Goal: Task Accomplishment & Management: Manage account settings

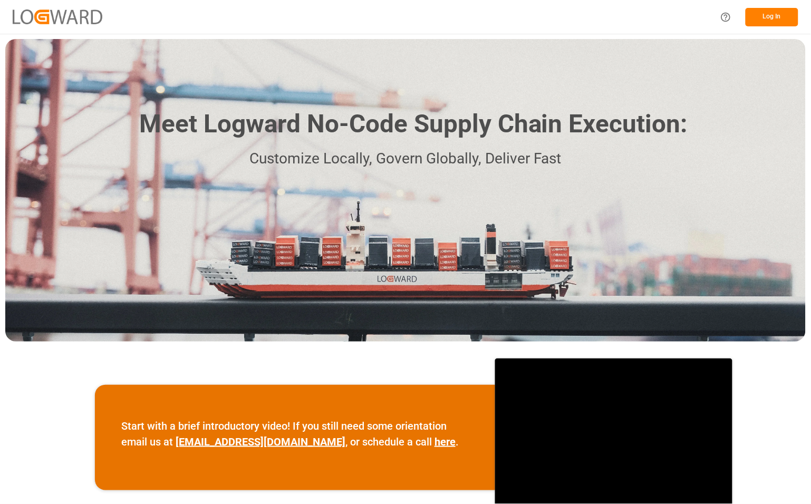
click at [764, 15] on button "Log In" at bounding box center [772, 17] width 53 height 18
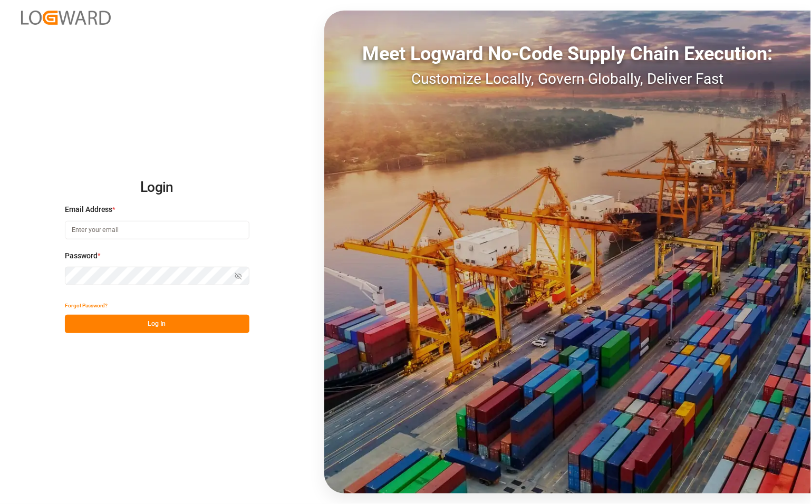
click at [95, 228] on input at bounding box center [157, 230] width 185 height 18
type input "catherine.danielson@jamindustries.com"
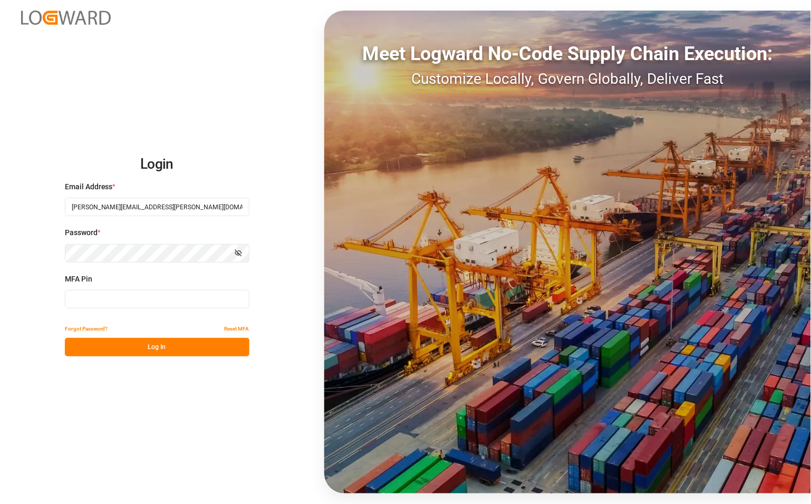
click at [116, 304] on input at bounding box center [157, 299] width 185 height 18
type input "392393"
click at [129, 349] on button "Log In" at bounding box center [157, 347] width 185 height 18
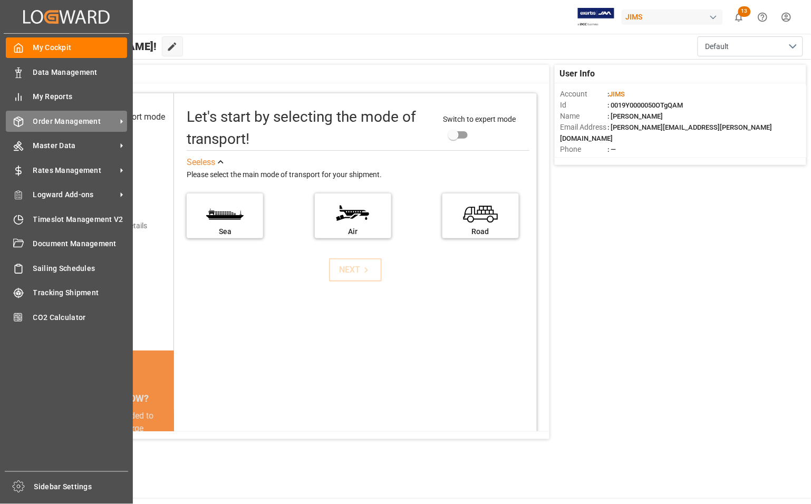
click at [75, 121] on span "Order Management" at bounding box center [74, 121] width 83 height 11
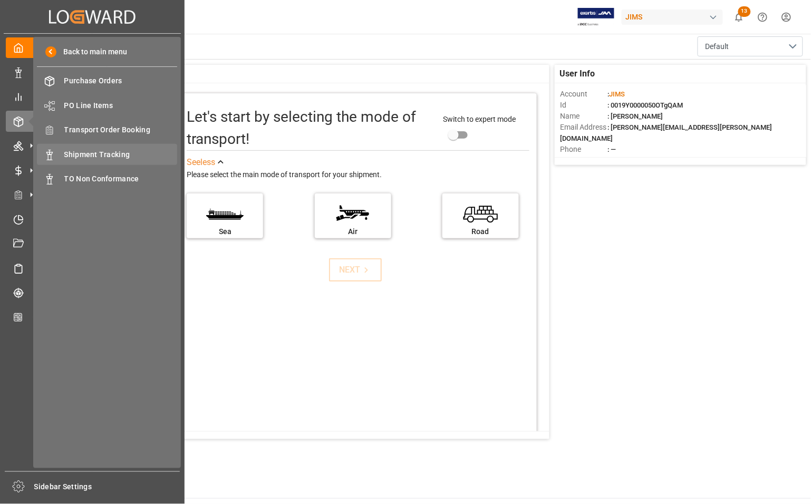
click at [121, 151] on span "Shipment Tracking" at bounding box center [120, 154] width 113 height 11
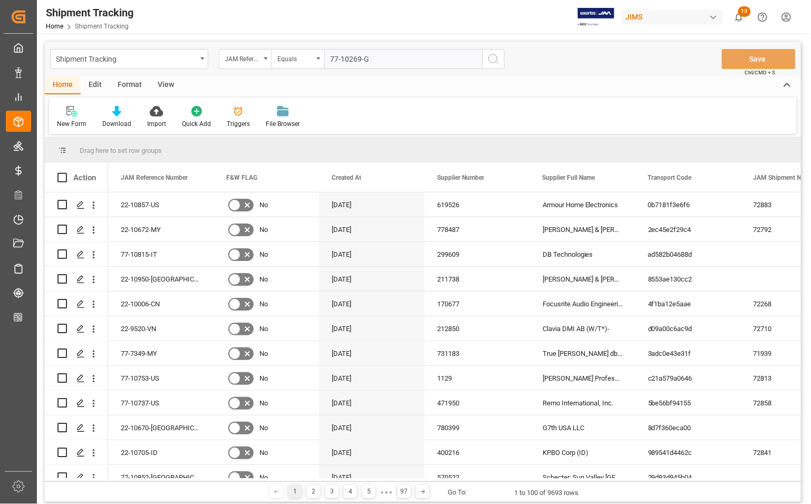
type input "77-10269-[GEOGRAPHIC_DATA]"
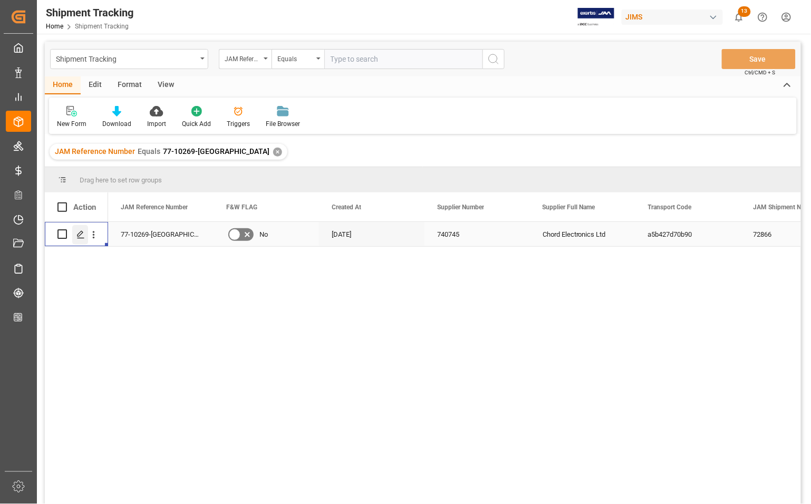
click at [80, 236] on icon "Press SPACE to select this row." at bounding box center [80, 235] width 8 height 8
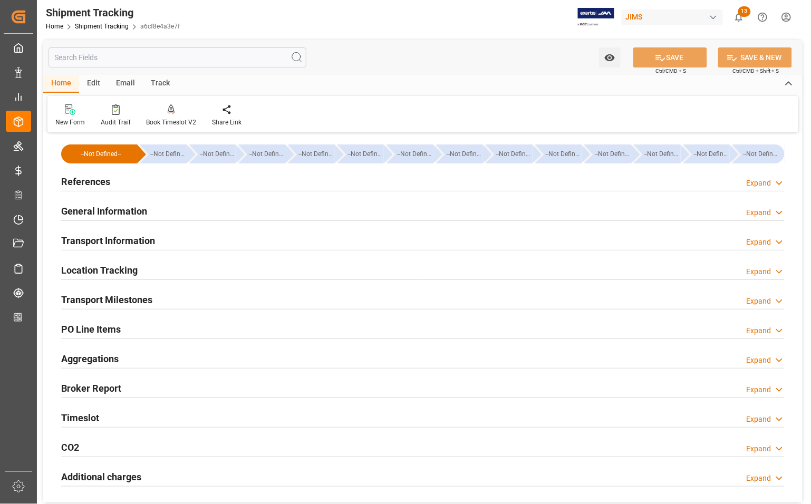
type input "01-09-2025 00:00"
click at [91, 301] on h2 "Transport Milestones" at bounding box center [106, 300] width 91 height 14
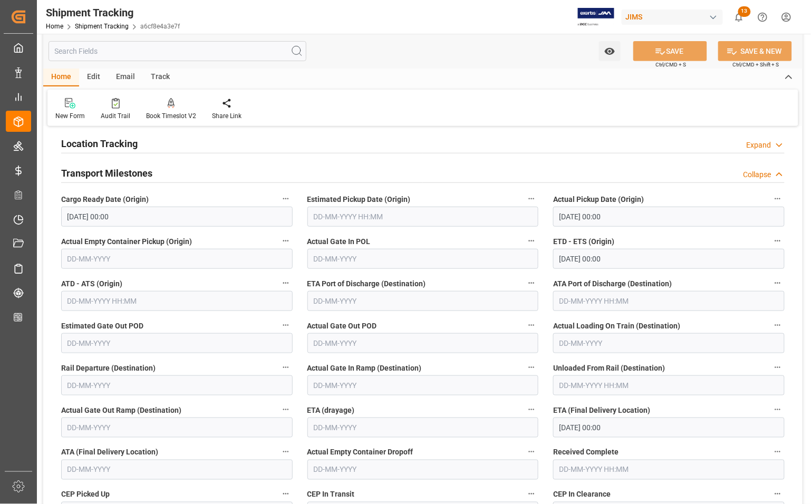
scroll to position [132, 0]
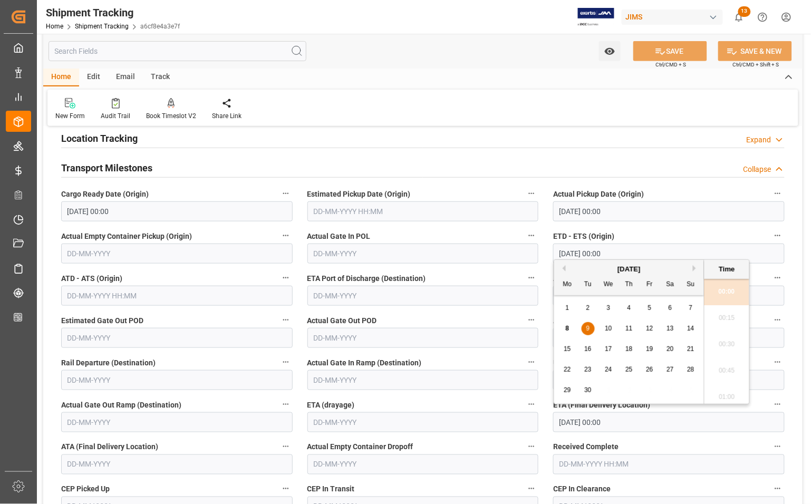
click at [648, 425] on input "09-09-2025 00:00" at bounding box center [669, 423] width 232 height 20
click at [568, 330] on span "8" at bounding box center [568, 328] width 4 height 7
type input "[DATE] 00:00"
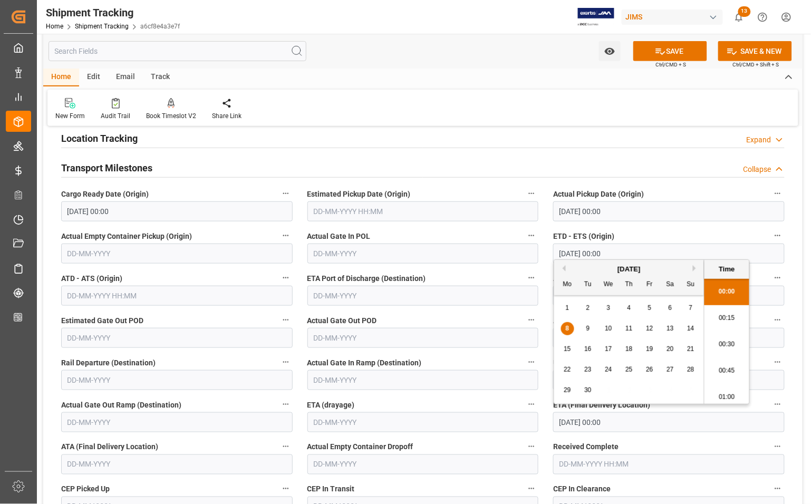
click at [111, 465] on input "text" at bounding box center [177, 465] width 232 height 20
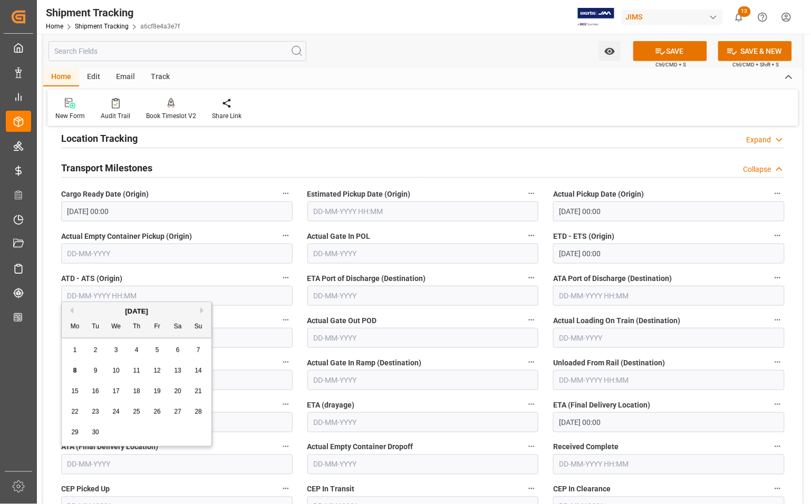
click at [75, 371] on span "8" at bounding box center [75, 370] width 4 height 7
type input "[DATE]"
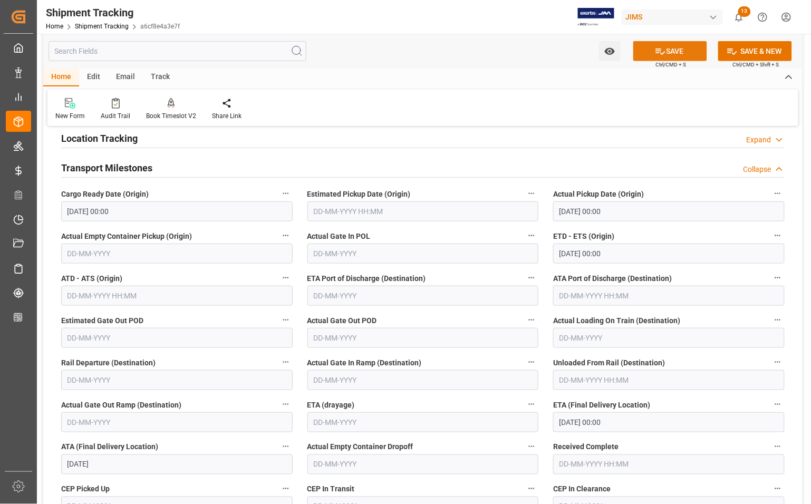
click at [664, 47] on button "SAVE" at bounding box center [671, 51] width 74 height 20
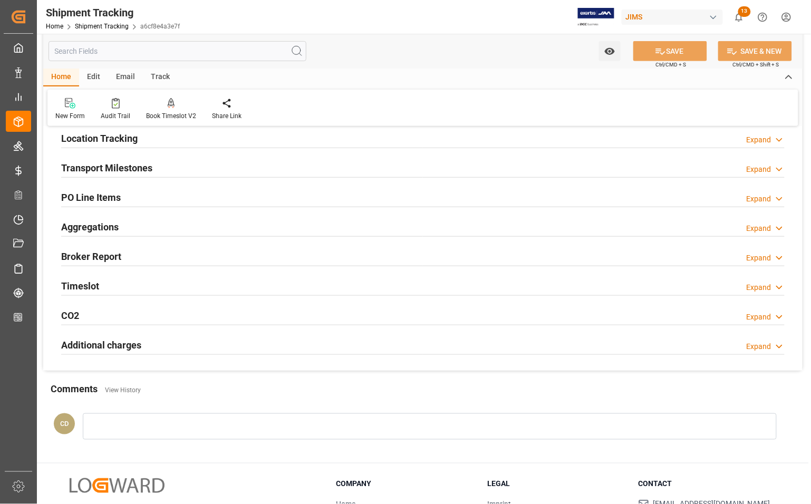
click at [95, 166] on h2 "Transport Milestones" at bounding box center [106, 168] width 91 height 14
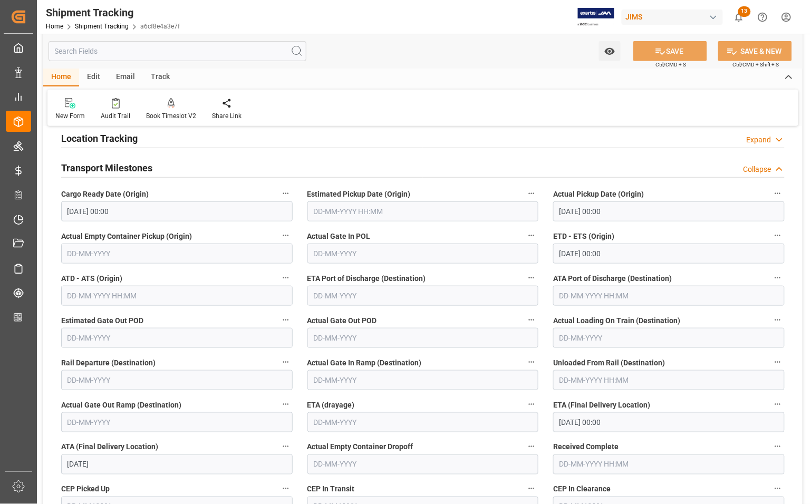
click at [151, 466] on input "[DATE]" at bounding box center [177, 465] width 232 height 20
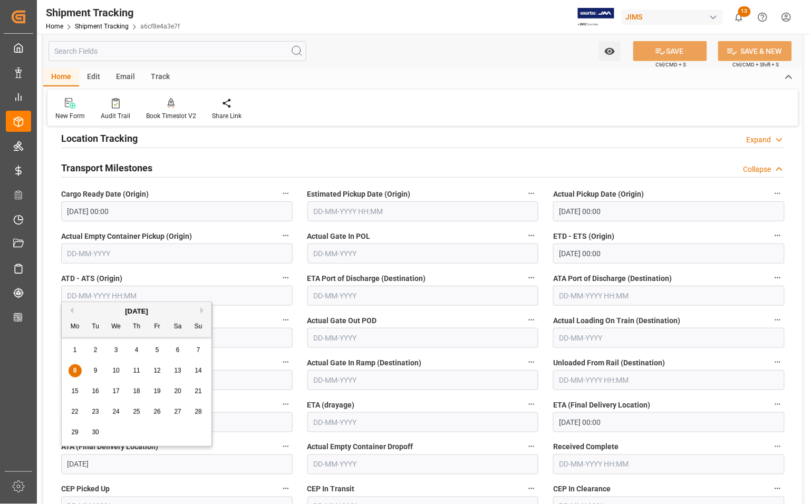
click at [151, 466] on input "[DATE]" at bounding box center [177, 465] width 232 height 20
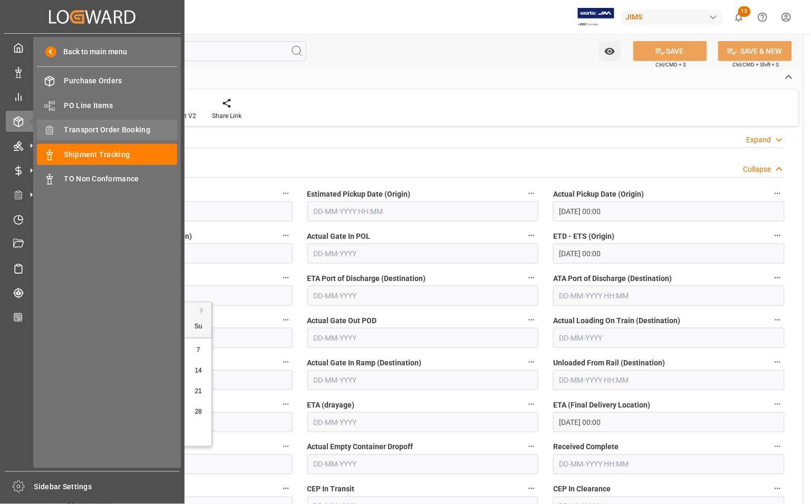
click at [80, 127] on span "Transport Order Booking" at bounding box center [120, 130] width 113 height 11
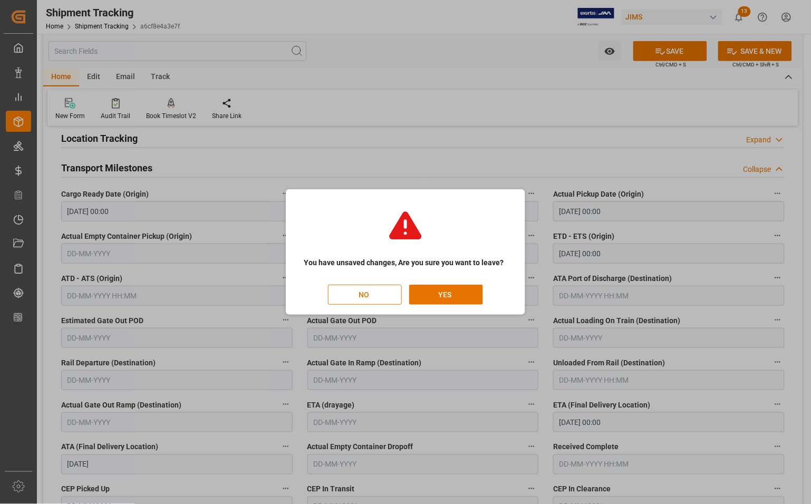
scroll to position [0, 30]
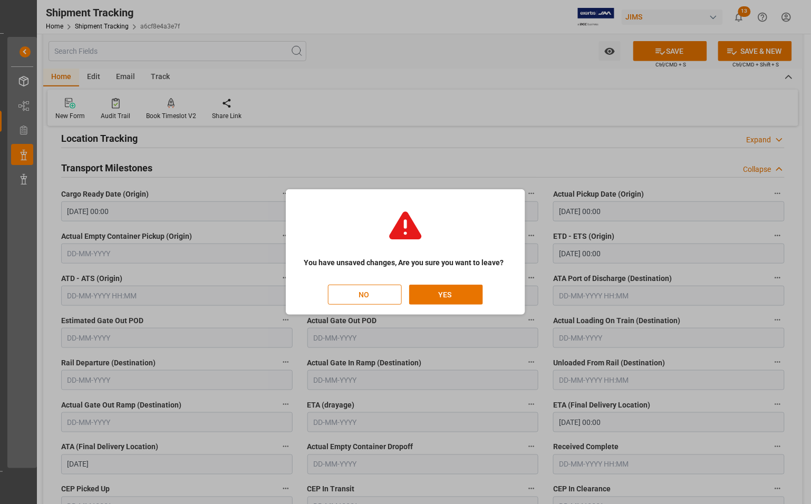
click at [500, 120] on div "You have unsaved changes, Are you sure you want to leave? NO YES" at bounding box center [405, 252] width 811 height 504
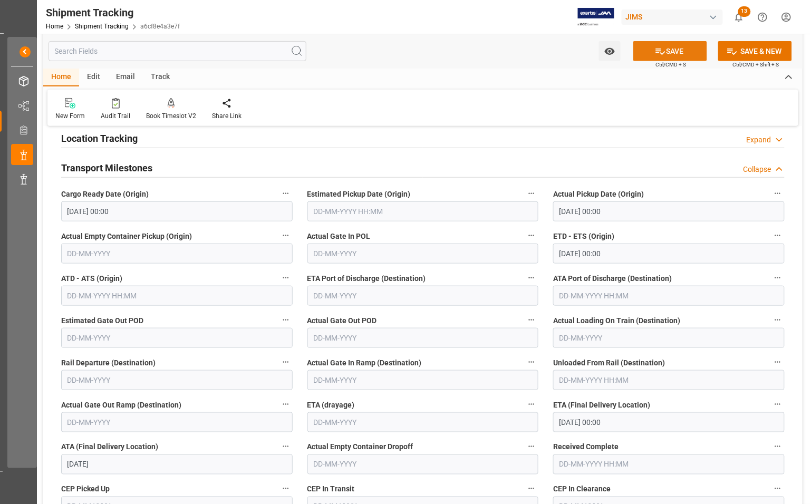
click at [663, 50] on icon at bounding box center [660, 51] width 11 height 11
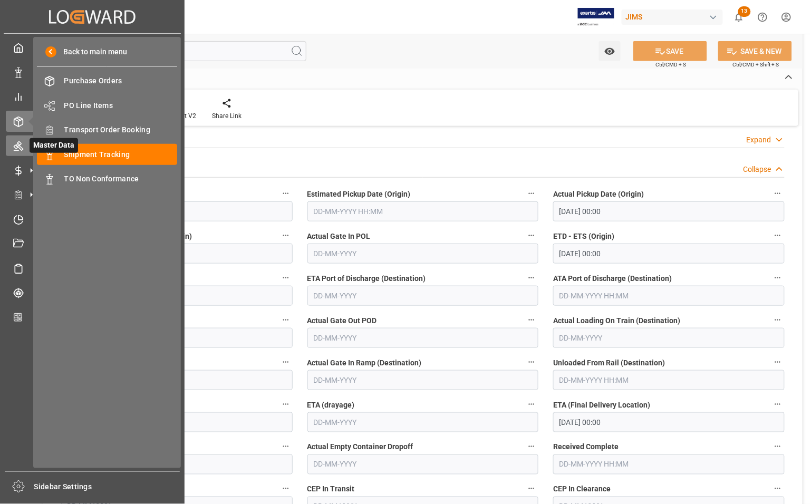
scroll to position [0, 0]
click at [102, 130] on span "Transport Order Booking" at bounding box center [120, 130] width 113 height 11
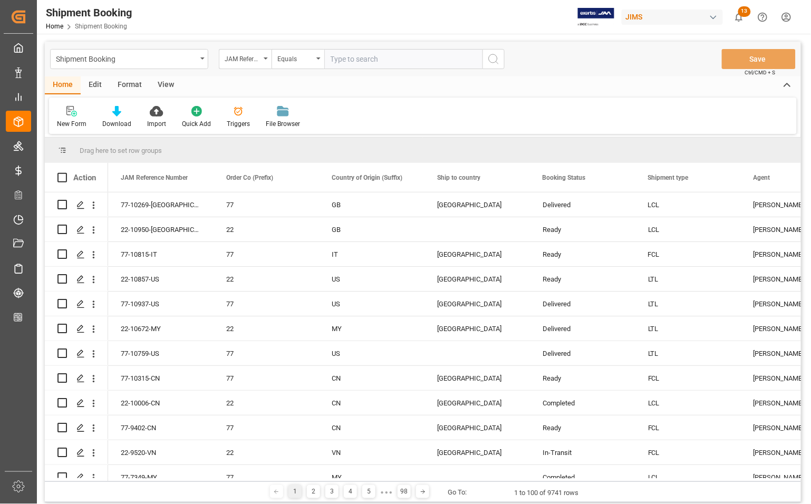
click at [380, 64] on input "text" at bounding box center [403, 59] width 158 height 20
type input "77-10898-[GEOGRAPHIC_DATA]"
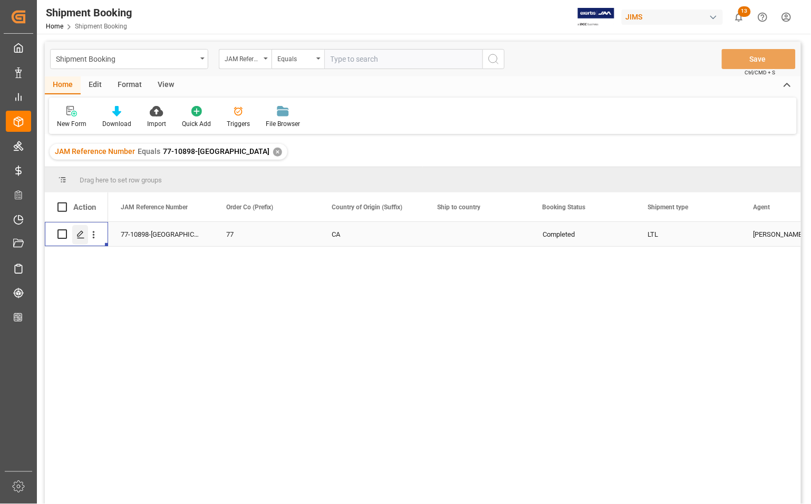
click at [80, 234] on icon "Press SPACE to select this row." at bounding box center [80, 235] width 8 height 8
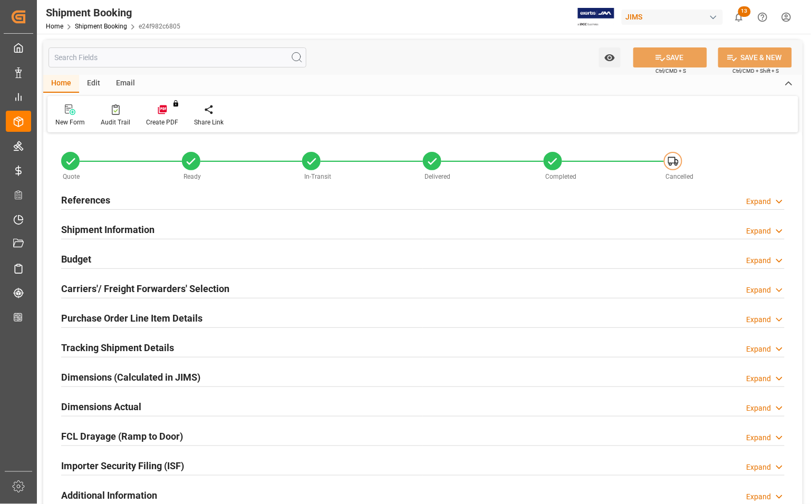
type input "0"
type input "[DATE] 00:00"
type input "[DATE]"
click at [75, 200] on h2 "References" at bounding box center [85, 200] width 49 height 14
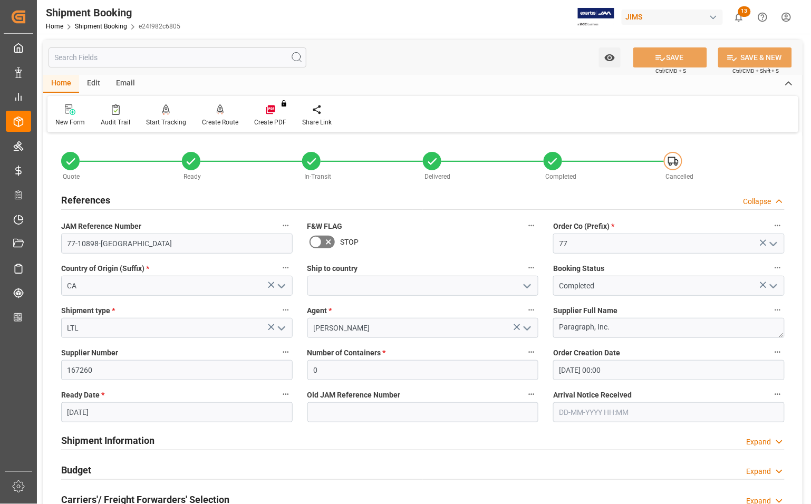
click at [529, 291] on icon "open menu" at bounding box center [527, 286] width 13 height 13
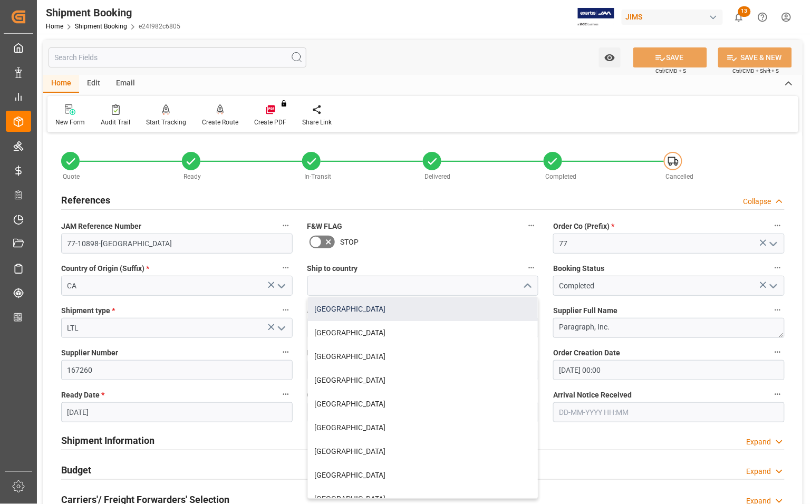
click at [349, 312] on div "[GEOGRAPHIC_DATA]" at bounding box center [423, 310] width 231 height 24
type input "[GEOGRAPHIC_DATA]"
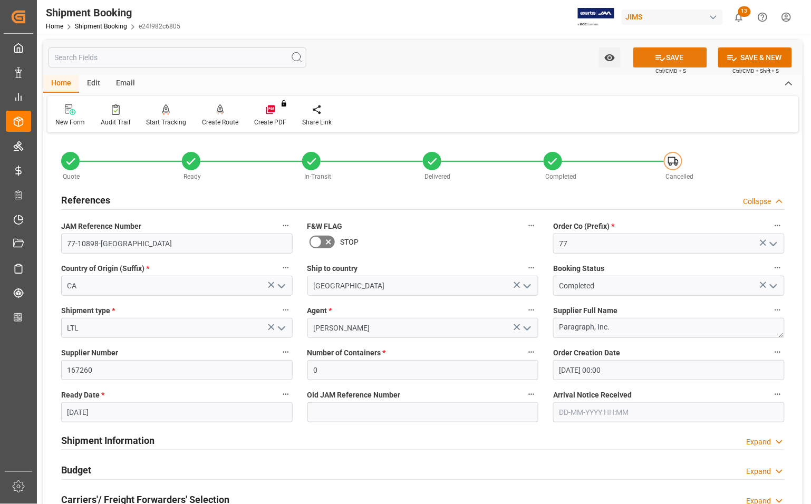
click at [666, 56] on button "SAVE" at bounding box center [671, 57] width 74 height 20
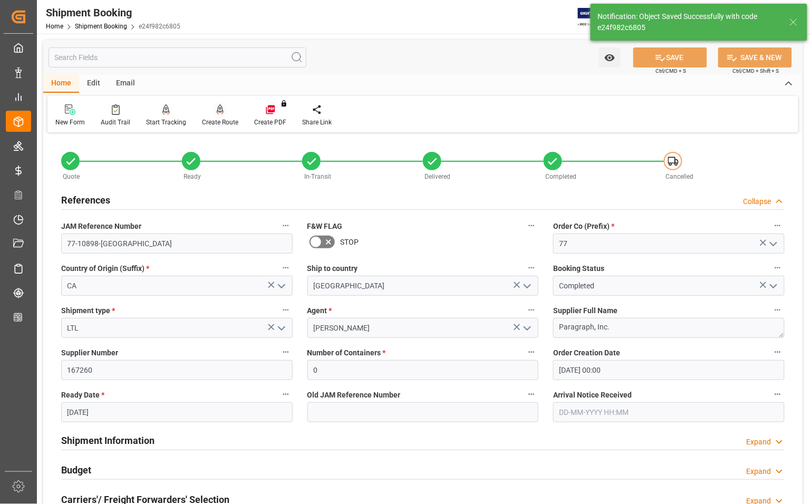
click at [219, 118] on div "Create Route" at bounding box center [220, 122] width 36 height 9
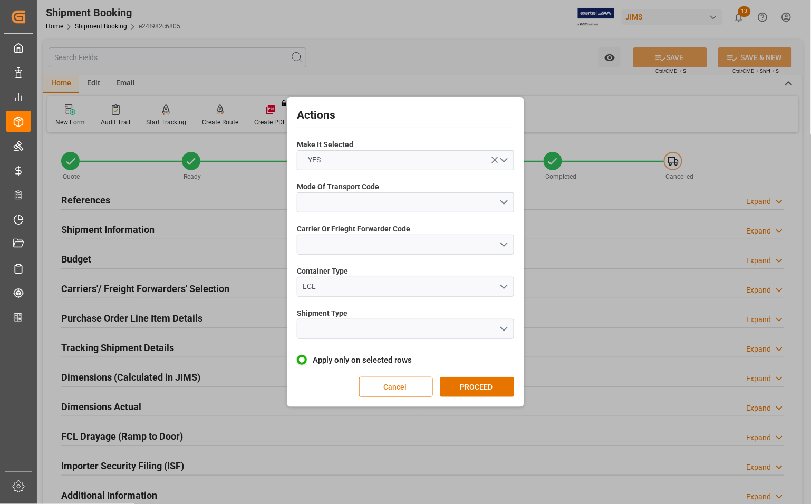
click at [409, 389] on button "Cancel" at bounding box center [396, 387] width 74 height 20
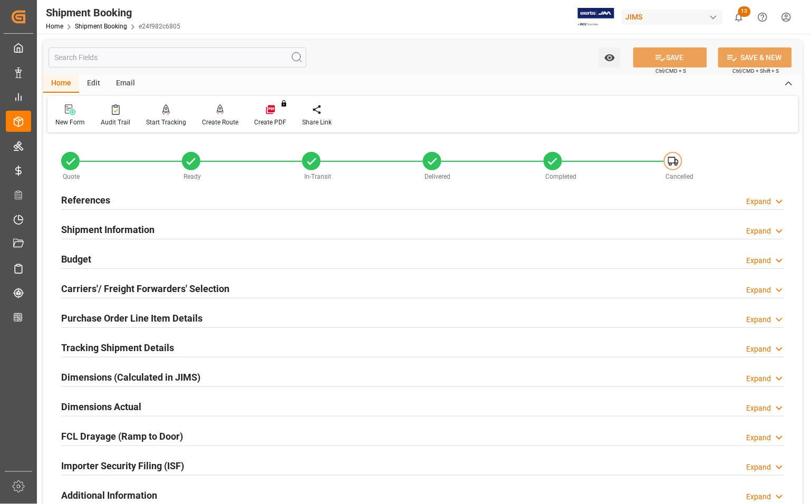
click at [84, 312] on h2 "Purchase Order Line Item Details" at bounding box center [131, 318] width 141 height 14
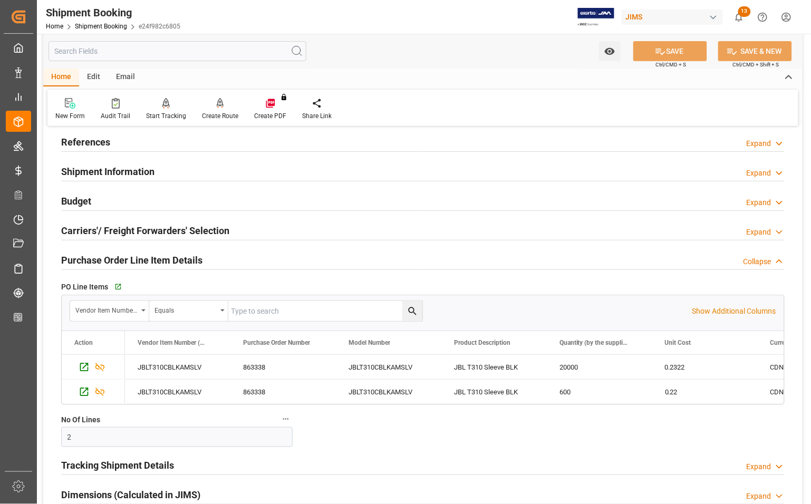
scroll to position [132, 0]
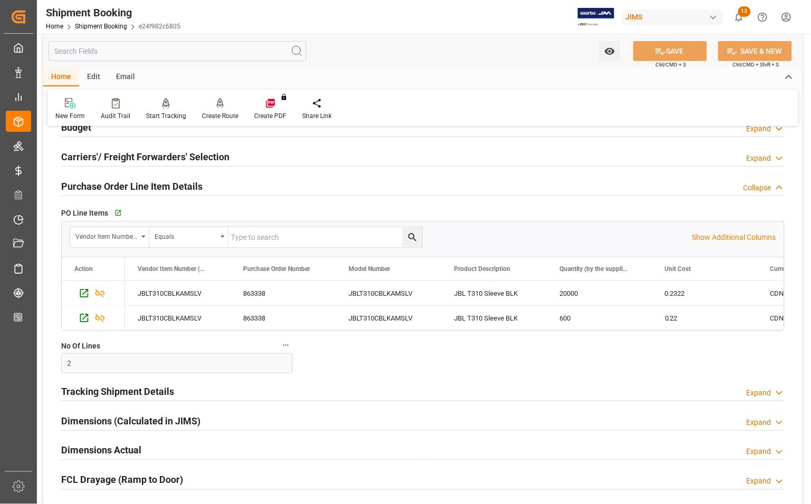
click at [88, 186] on h2 "Purchase Order Line Item Details" at bounding box center [131, 186] width 141 height 14
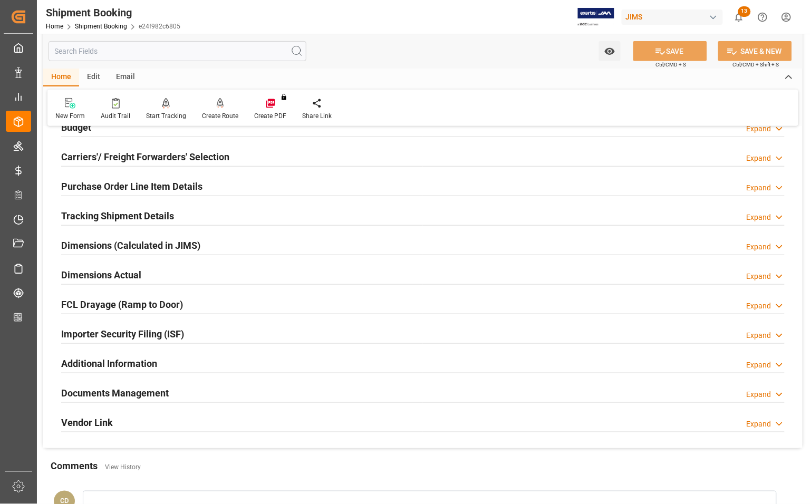
click at [88, 156] on h2 "Carriers'/ Freight Forwarders' Selection" at bounding box center [145, 157] width 168 height 14
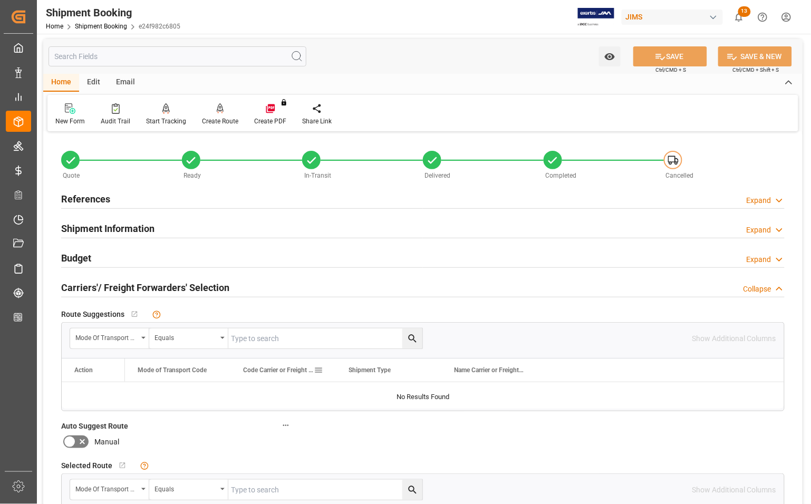
scroll to position [0, 0]
click at [214, 119] on div "Create Route" at bounding box center [220, 122] width 36 height 9
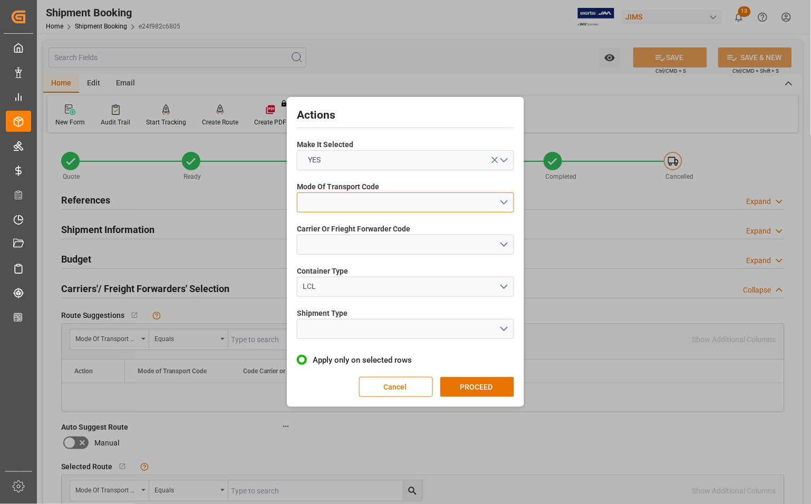
click at [350, 202] on button "open menu" at bounding box center [405, 203] width 217 height 20
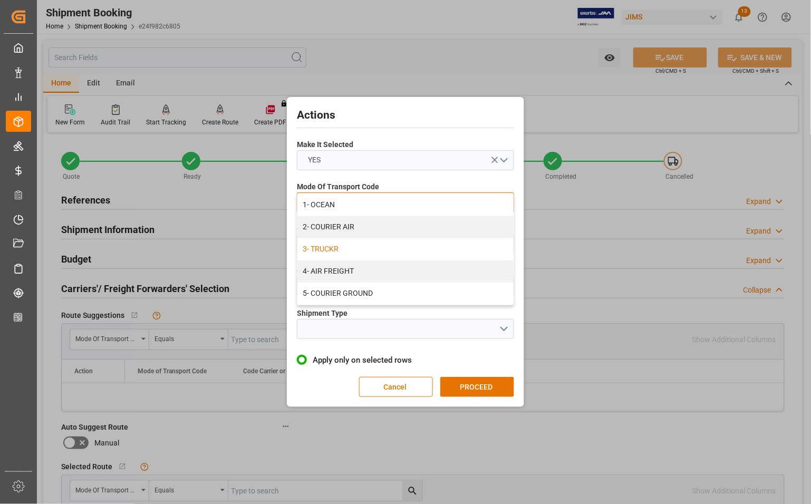
click at [344, 251] on div "3- TRUCKR" at bounding box center [406, 249] width 216 height 22
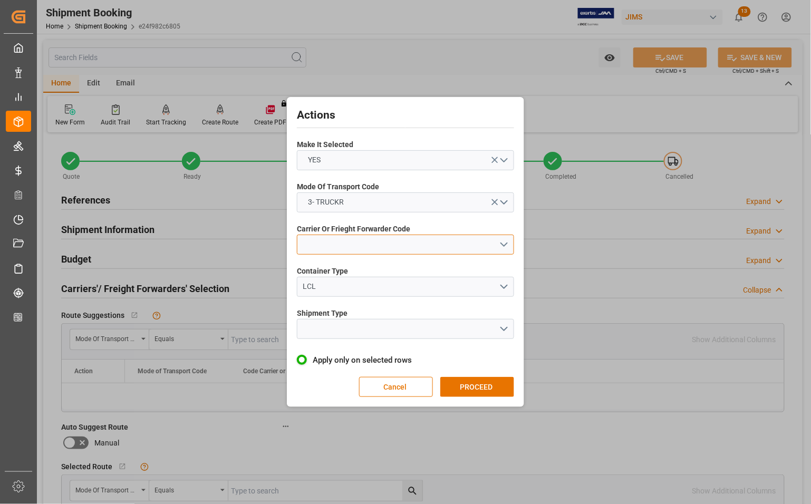
click at [344, 250] on button "open menu" at bounding box center [405, 245] width 217 height 20
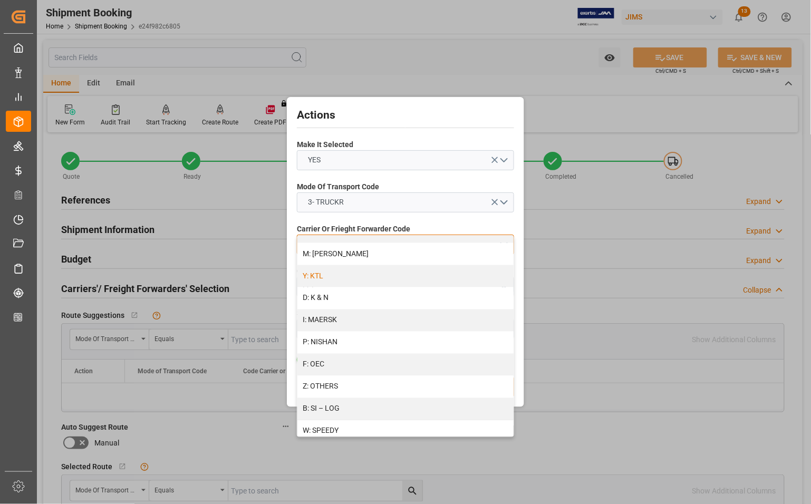
scroll to position [563, 0]
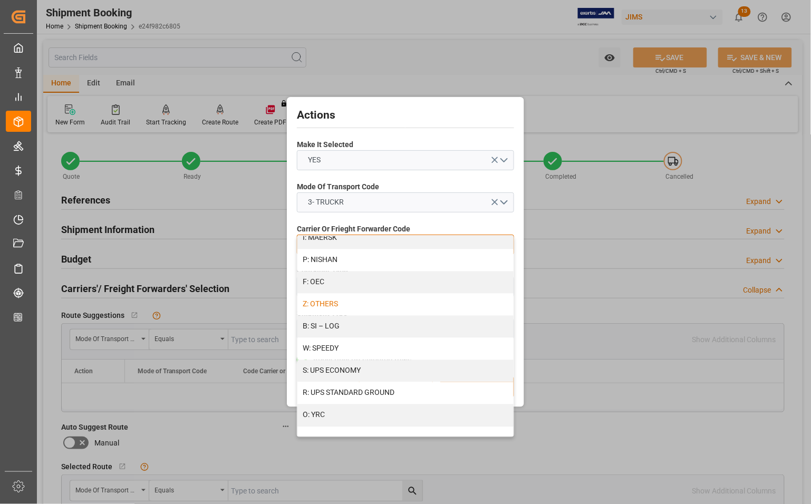
click at [331, 307] on div "Z: OTHERS" at bounding box center [406, 305] width 216 height 22
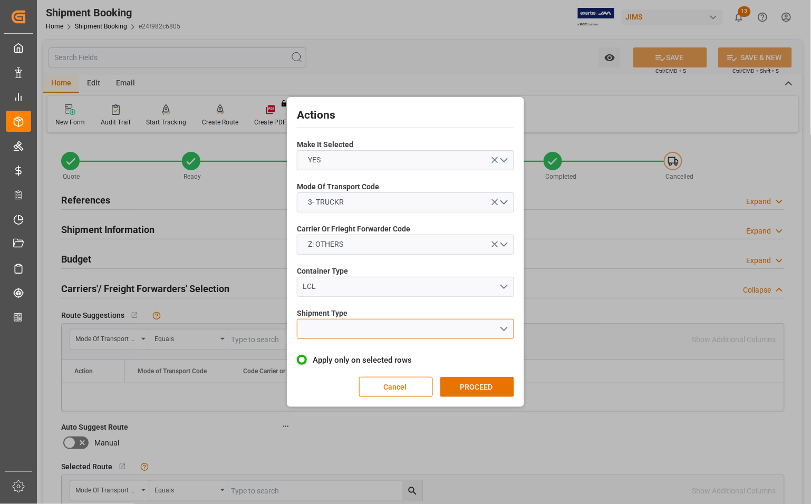
click at [332, 326] on button "open menu" at bounding box center [405, 329] width 217 height 20
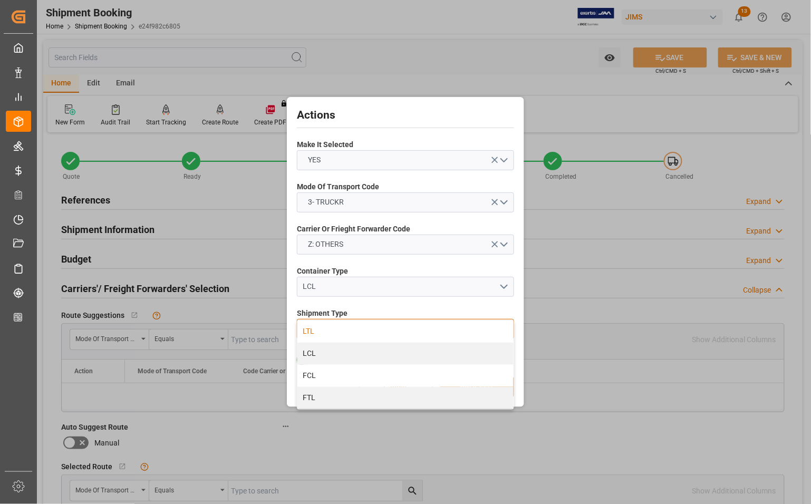
click at [318, 331] on div "LTL" at bounding box center [406, 332] width 216 height 22
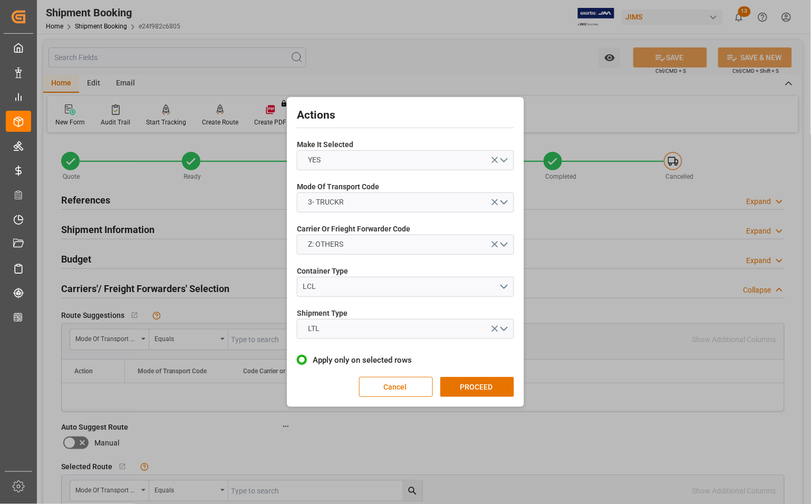
click at [475, 386] on button "PROCEED" at bounding box center [477, 387] width 74 height 20
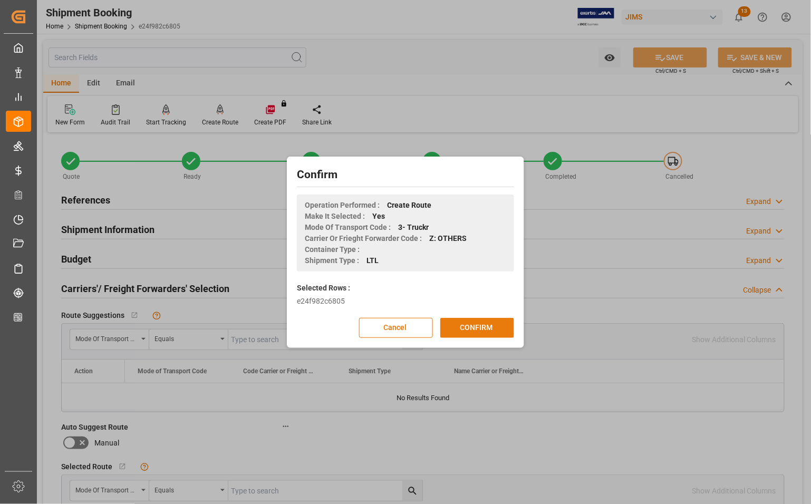
click at [471, 322] on button "CONFIRM" at bounding box center [477, 328] width 74 height 20
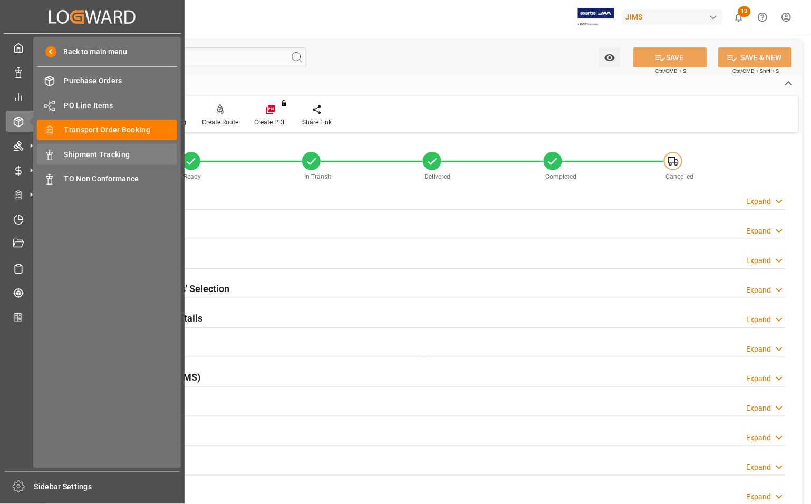
click at [89, 154] on span "Shipment Tracking" at bounding box center [120, 154] width 113 height 11
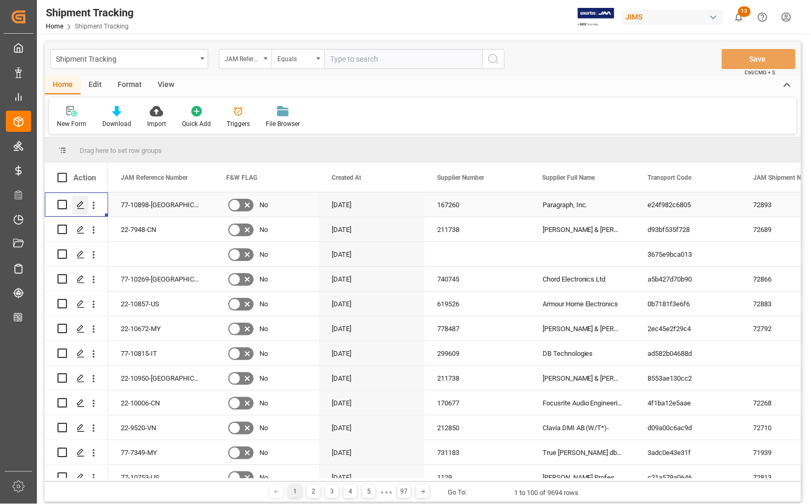
click at [78, 202] on icon "Press SPACE to select this row." at bounding box center [80, 205] width 8 height 8
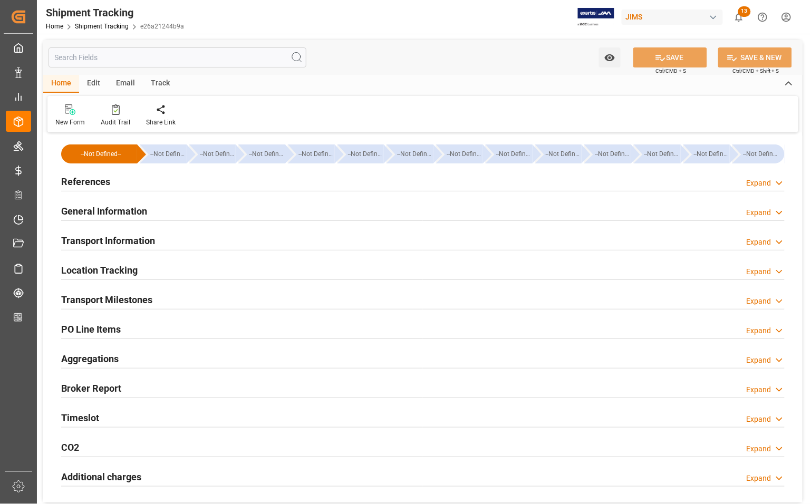
type input "[DATE] 00:00"
click at [87, 300] on h2 "Transport Milestones" at bounding box center [106, 300] width 91 height 14
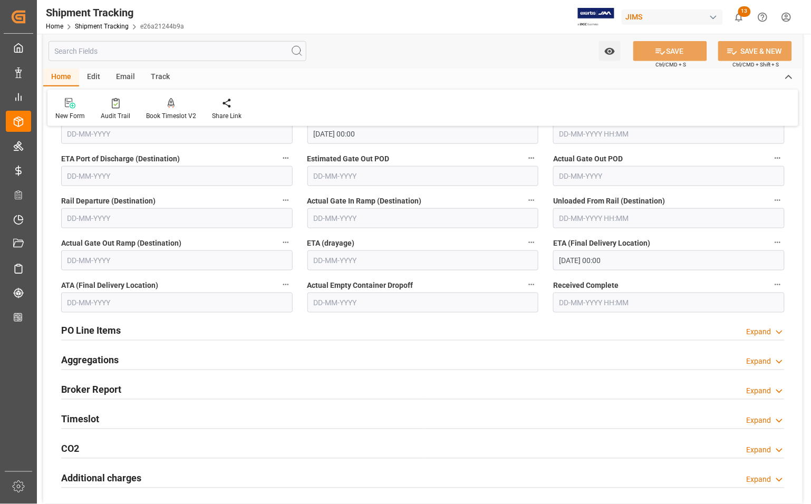
scroll to position [264, 0]
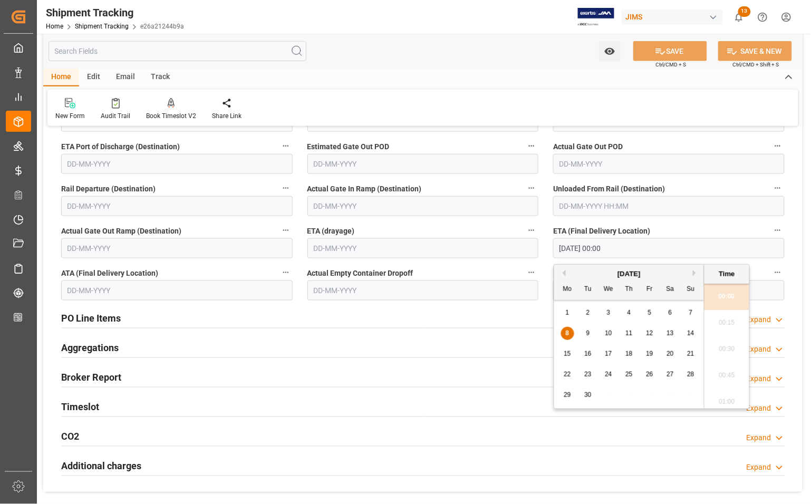
click at [607, 245] on input "[DATE] 00:00" at bounding box center [669, 248] width 232 height 20
click at [652, 310] on div "5" at bounding box center [650, 313] width 13 height 13
type input "[DATE] 00:00"
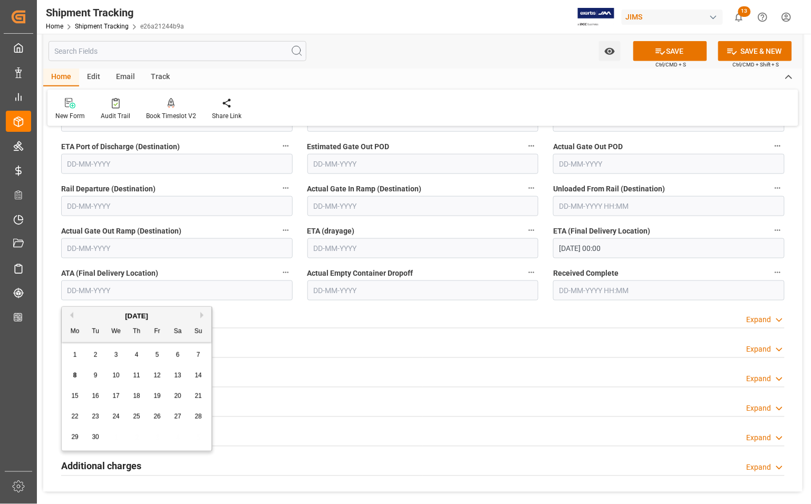
click at [123, 295] on input "text" at bounding box center [177, 291] width 232 height 20
click at [69, 362] on div "1 2 3 4 5 6 7" at bounding box center [137, 355] width 144 height 21
click at [157, 355] on span "5" at bounding box center [158, 354] width 4 height 7
type input "[DATE]"
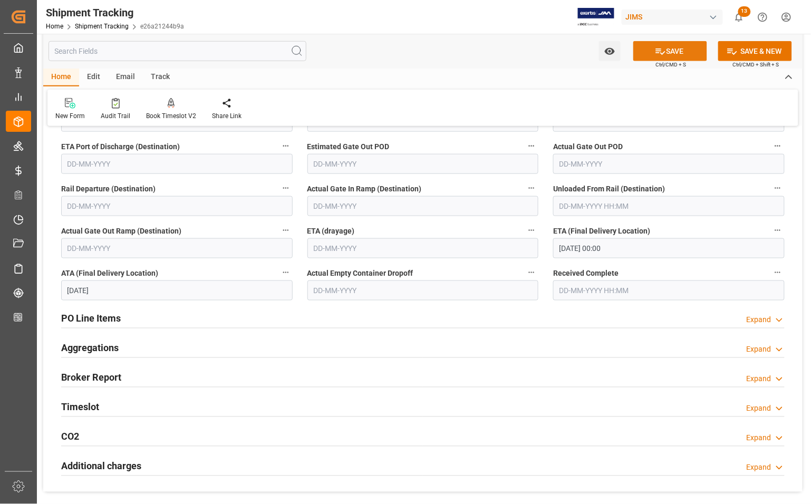
click at [678, 47] on button "SAVE" at bounding box center [671, 51] width 74 height 20
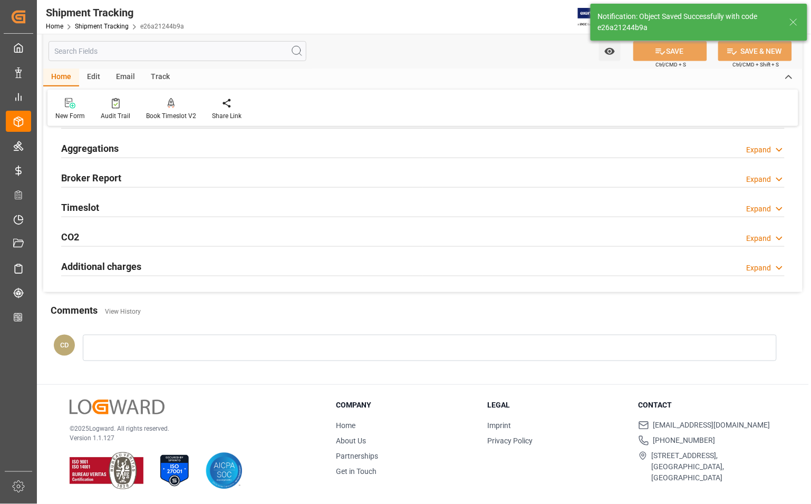
scroll to position [212, 0]
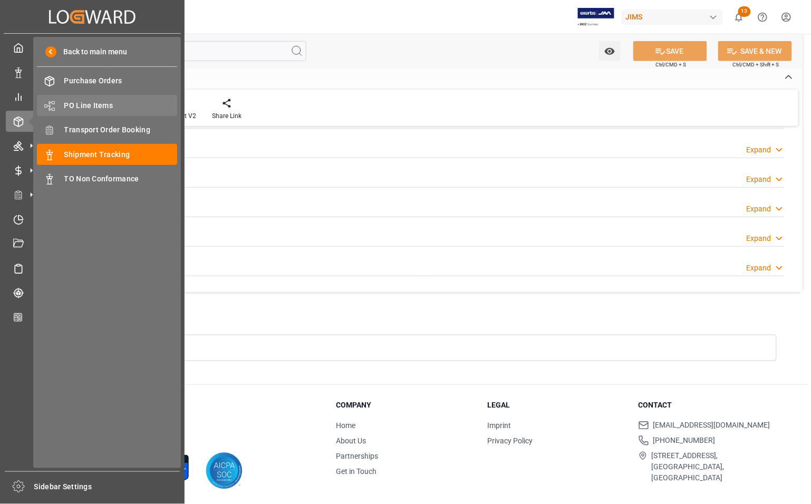
click at [83, 106] on span "PO Line Items" at bounding box center [120, 105] width 113 height 11
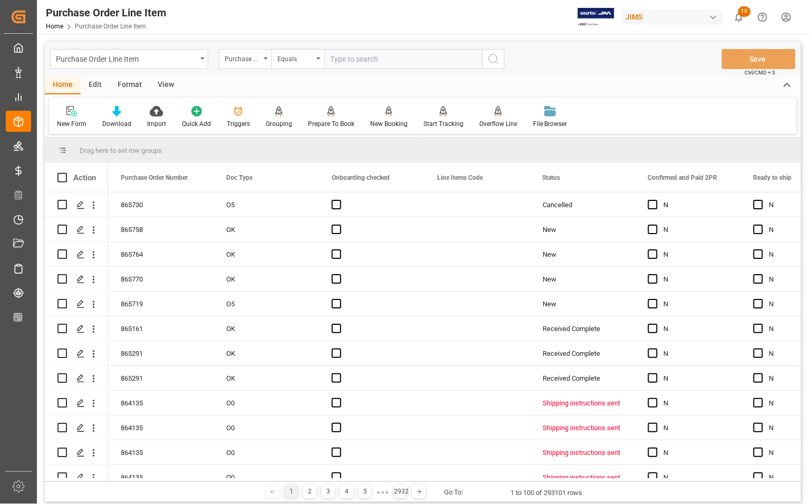
click at [384, 56] on input "text" at bounding box center [403, 59] width 158 height 20
type input "77-091-[GEOGRAPHIC_DATA]"
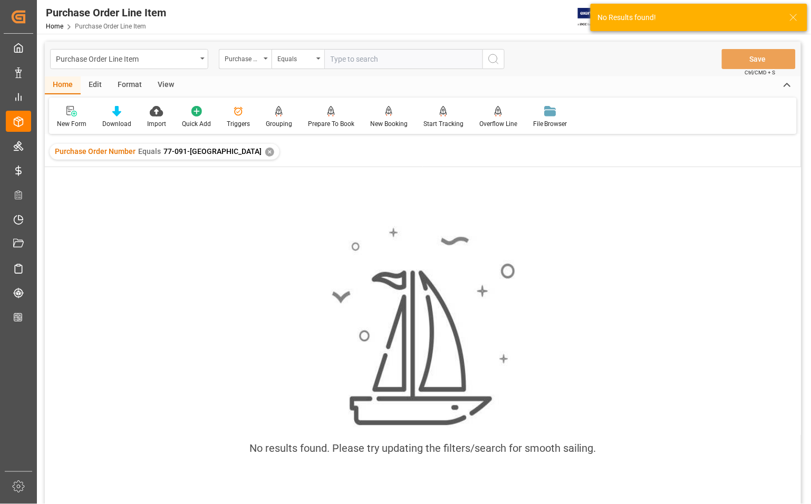
click at [384, 56] on input "text" at bounding box center [403, 59] width 158 height 20
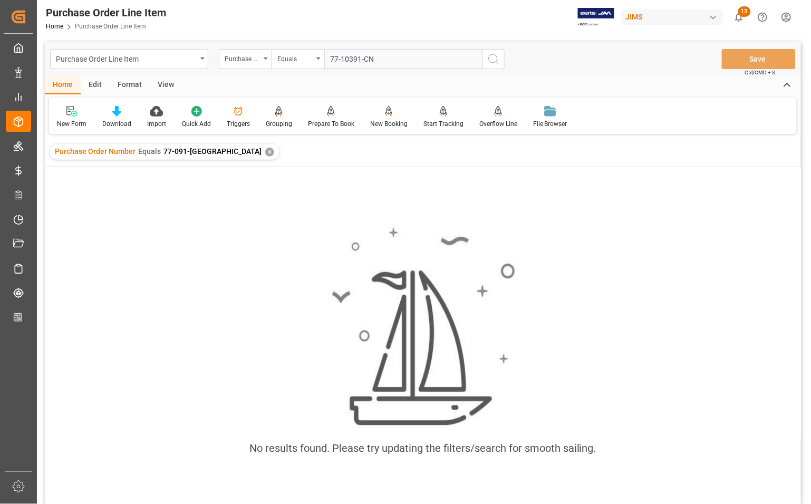
type input "77-10391-CN"
click at [265, 148] on div "✕" at bounding box center [269, 152] width 9 height 9
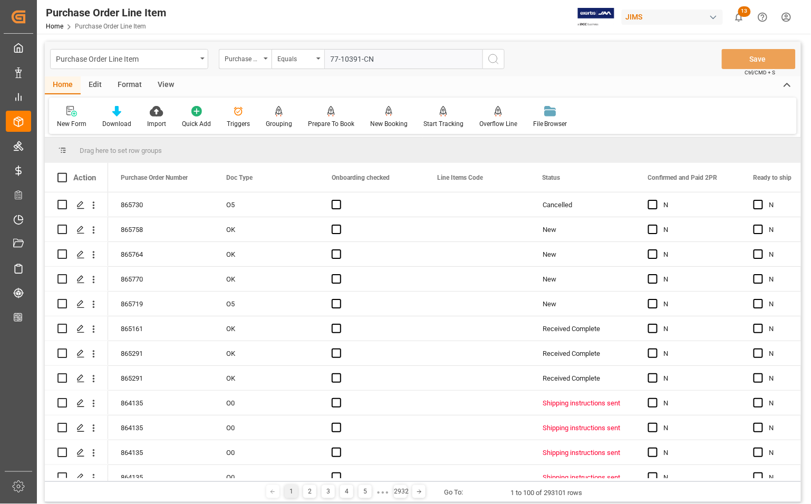
click at [494, 56] on icon "search button" at bounding box center [493, 59] width 13 height 13
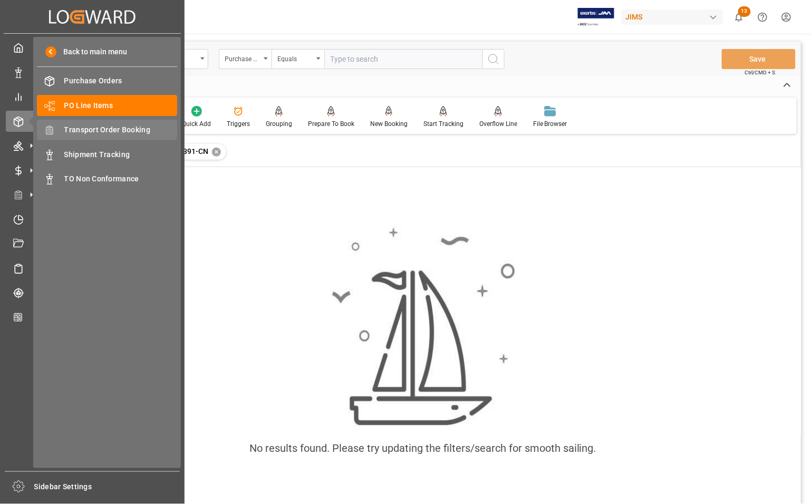
click at [90, 128] on span "Transport Order Booking" at bounding box center [120, 130] width 113 height 11
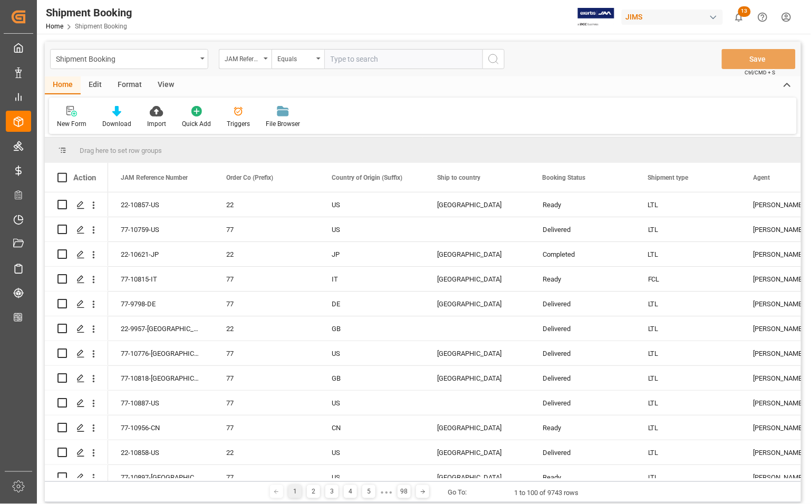
click at [352, 59] on input "text" at bounding box center [403, 59] width 158 height 20
paste input "77-10391-CN"
type input "77-10391-CN"
click at [496, 57] on icon "search button" at bounding box center [493, 59] width 13 height 13
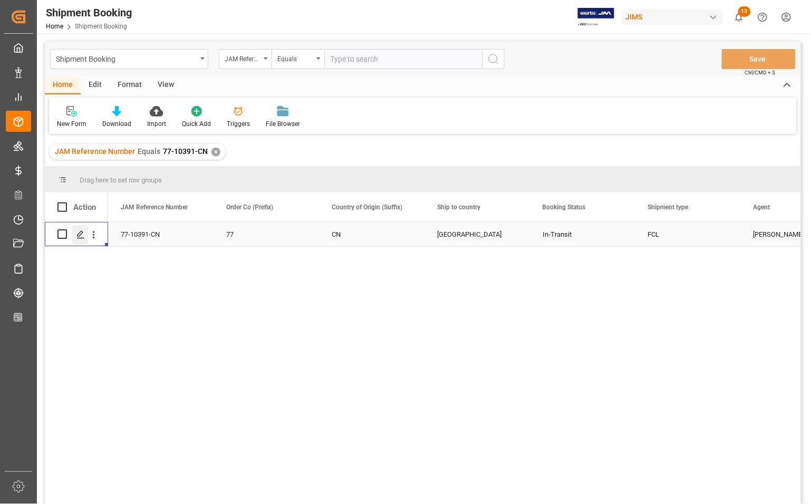
click at [81, 233] on icon "Press SPACE to select this row." at bounding box center [80, 235] width 8 height 8
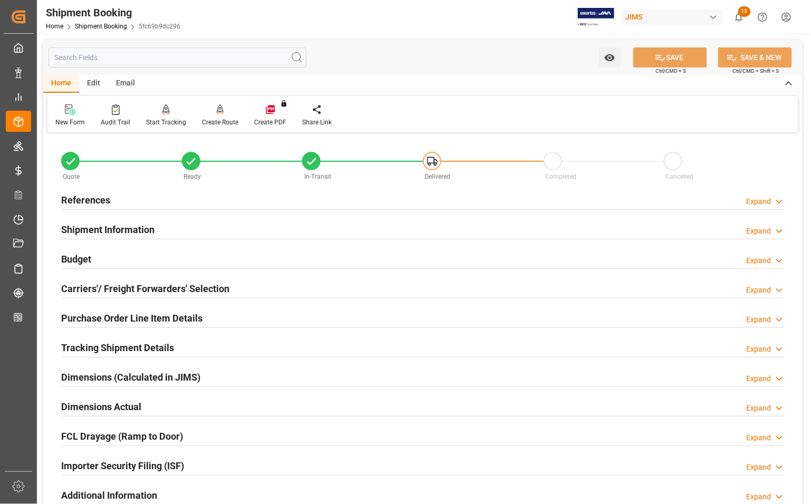
click at [64, 199] on h2 "References" at bounding box center [85, 200] width 49 height 14
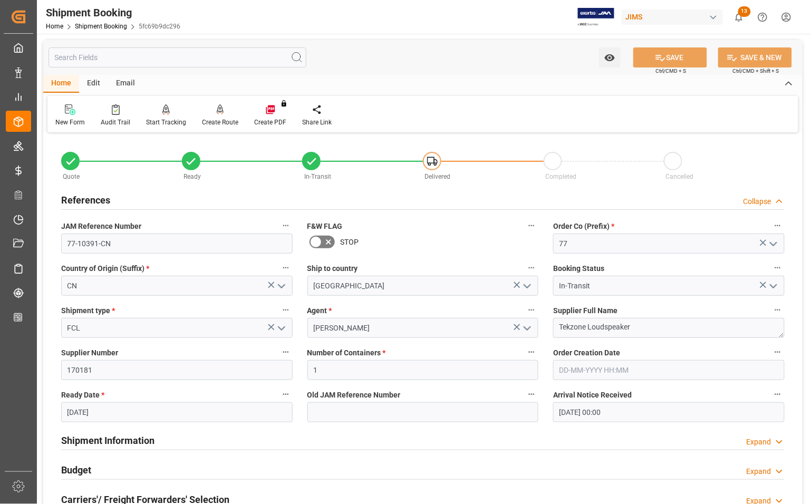
click at [64, 199] on h2 "References" at bounding box center [85, 200] width 49 height 14
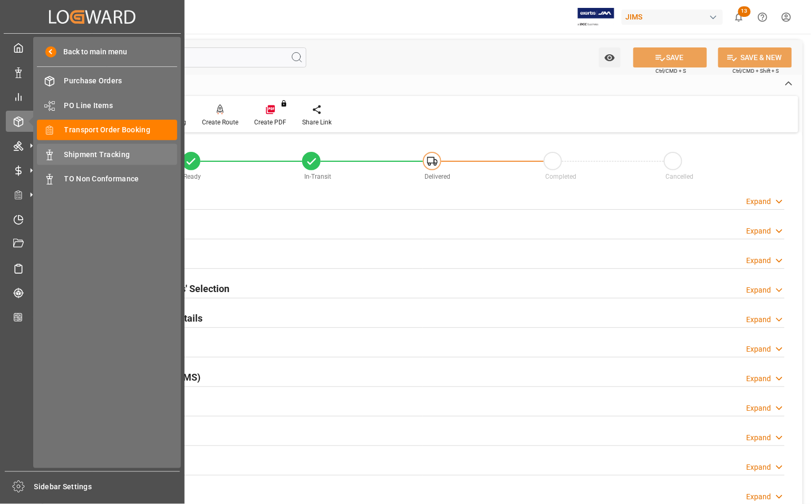
click at [109, 147] on div "Shipment Tracking Shipment Tracking" at bounding box center [107, 154] width 140 height 21
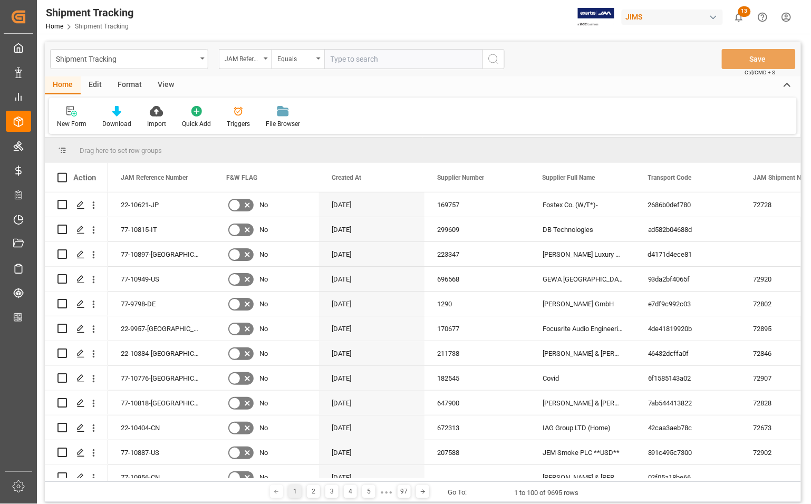
click at [370, 60] on input "text" at bounding box center [403, 59] width 158 height 20
type input "77-10391-CN"
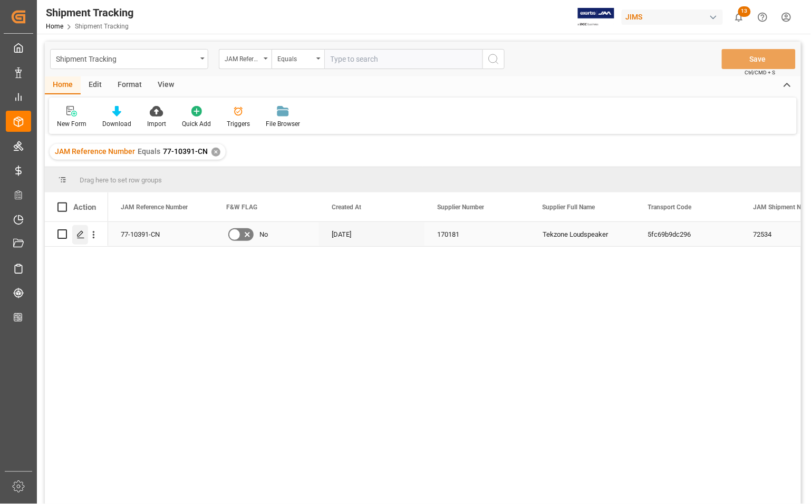
click at [81, 233] on icon "Press SPACE to select this row." at bounding box center [80, 235] width 8 height 8
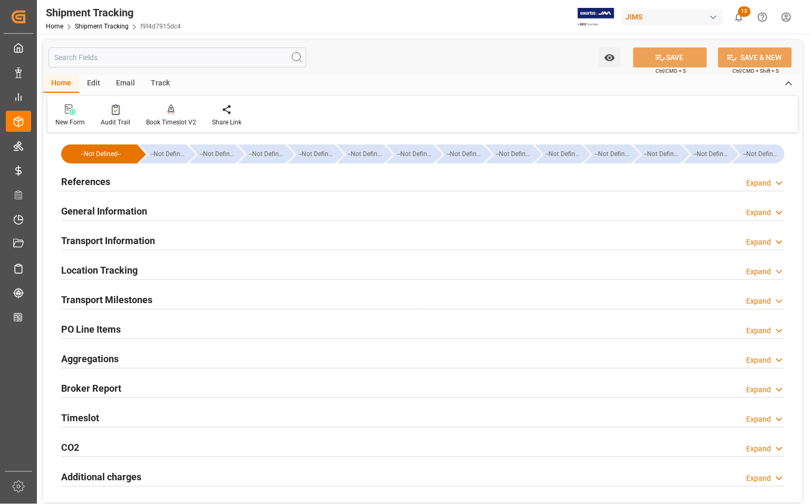
type input "[DATE]"
click at [81, 180] on h2 "References" at bounding box center [85, 182] width 49 height 14
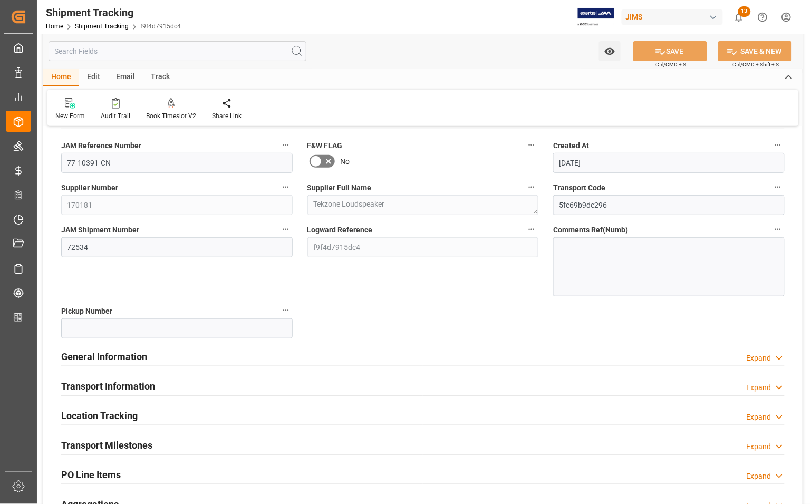
scroll to position [132, 0]
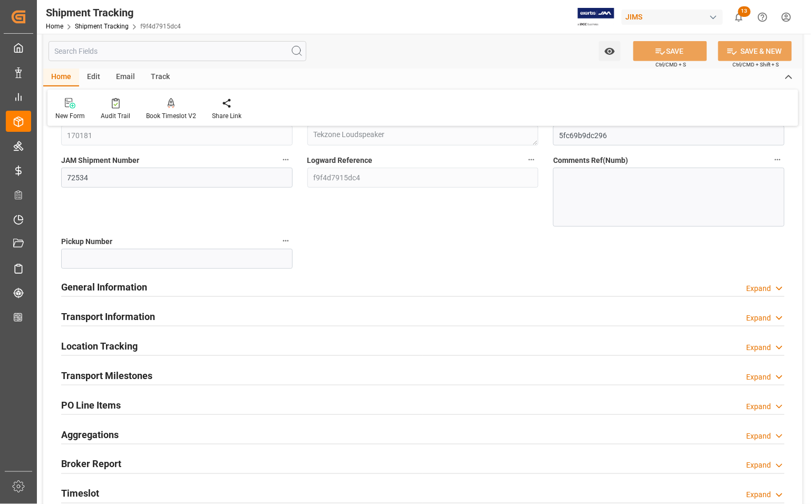
click at [96, 378] on h2 "Transport Milestones" at bounding box center [106, 376] width 91 height 14
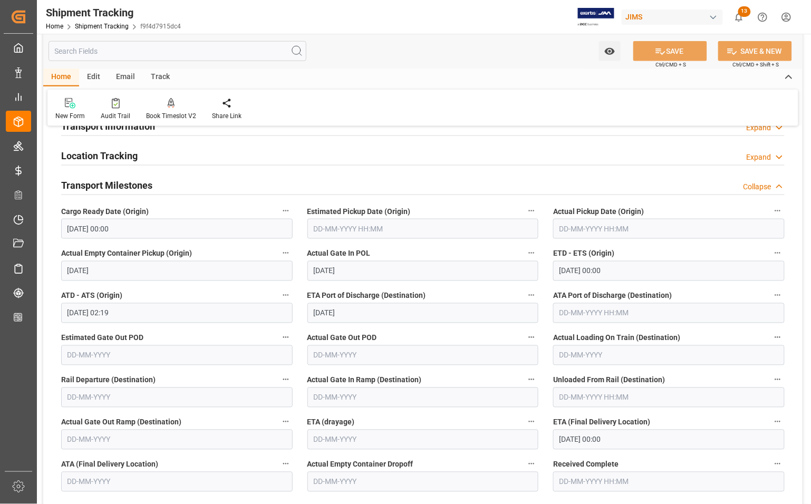
scroll to position [330, 0]
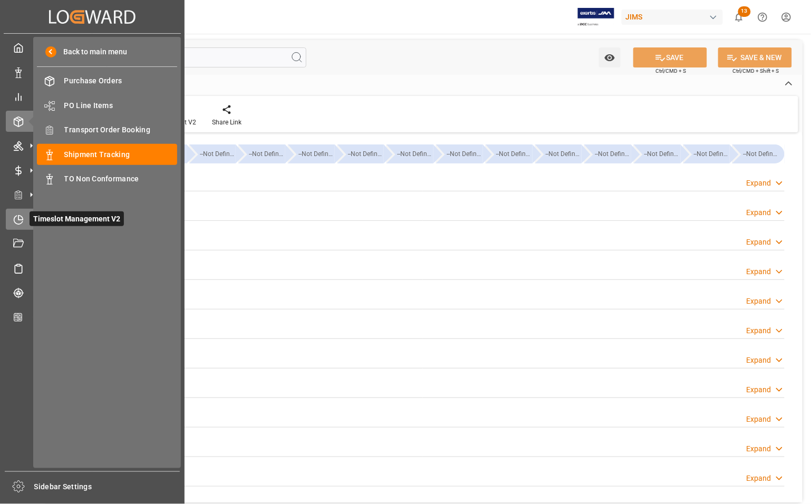
click at [20, 219] on icon at bounding box center [20, 217] width 4 height 4
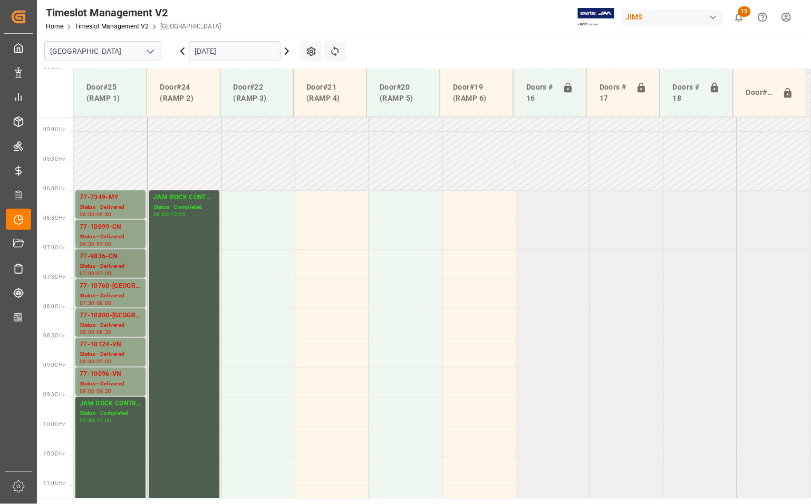
scroll to position [258, 0]
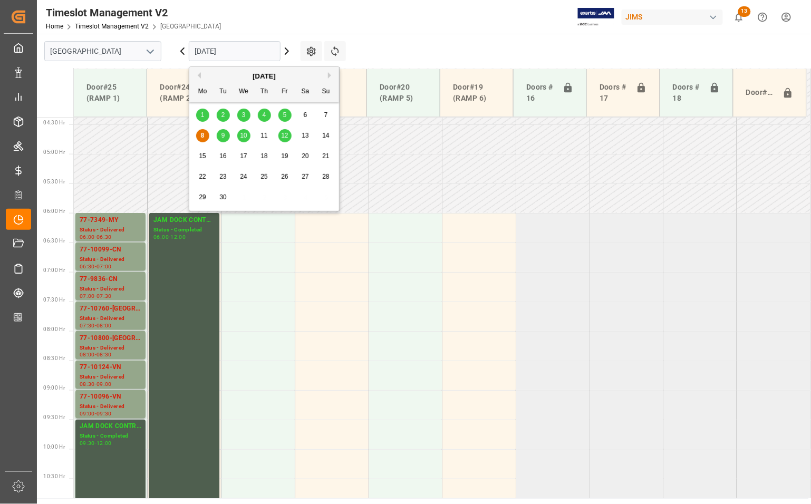
click at [238, 49] on input "[DATE]" at bounding box center [235, 51] width 92 height 20
click at [285, 117] on span "5" at bounding box center [285, 114] width 4 height 7
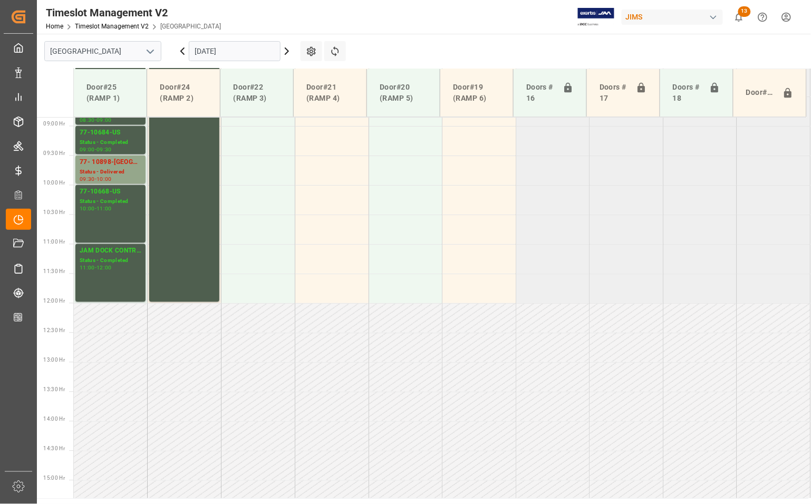
scroll to position [522, 0]
click at [219, 51] on input "[DATE]" at bounding box center [235, 51] width 92 height 20
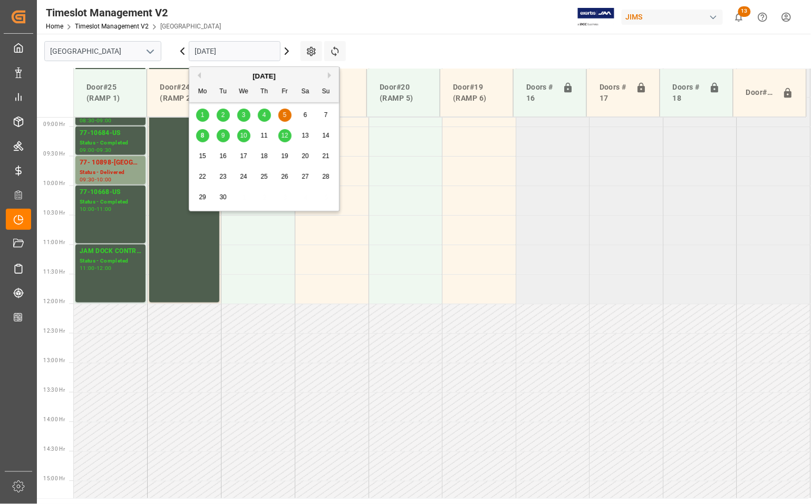
click at [203, 139] on span "8" at bounding box center [203, 135] width 4 height 7
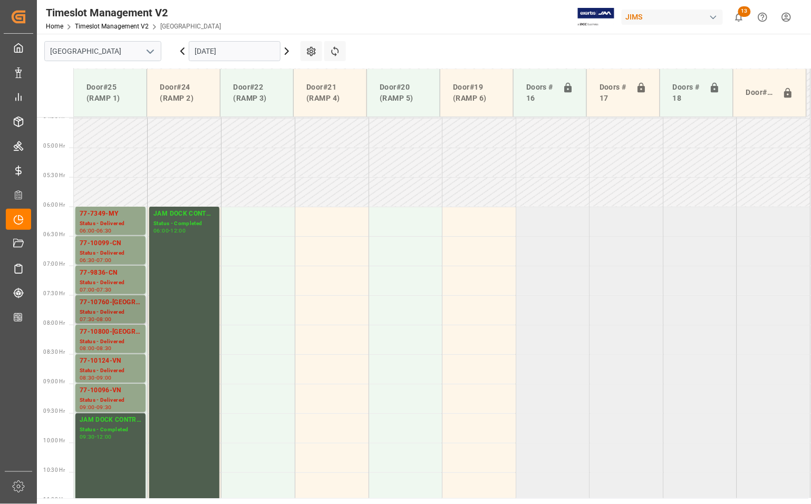
scroll to position [252, 0]
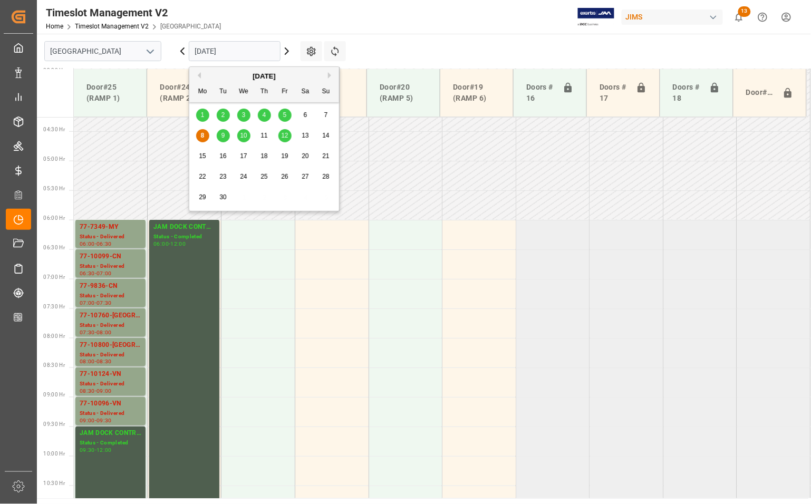
click at [226, 54] on input "[DATE]" at bounding box center [235, 51] width 92 height 20
click at [225, 136] on span "9" at bounding box center [224, 135] width 4 height 7
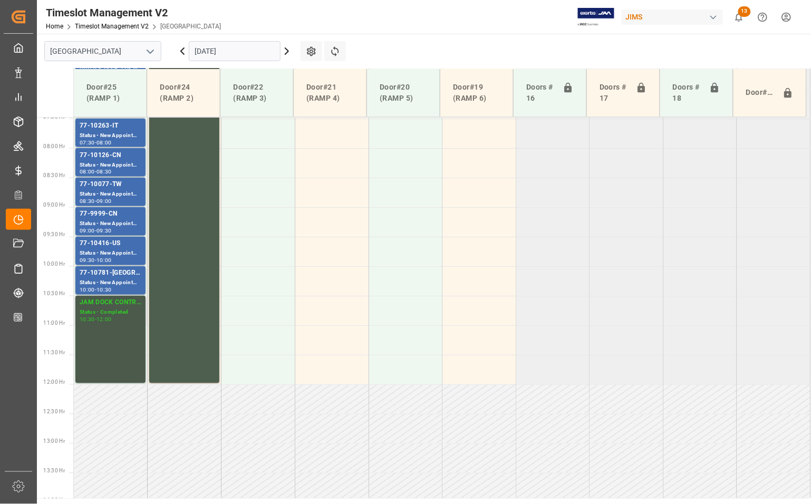
scroll to position [318, 0]
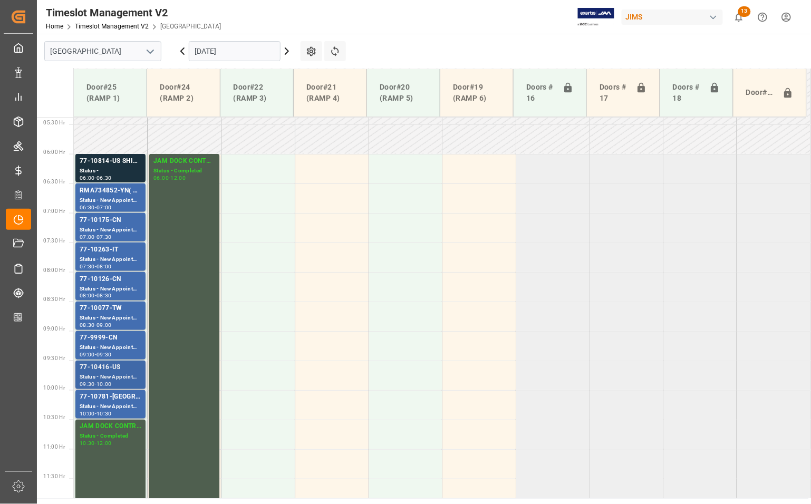
click at [112, 367] on div "77-10416-US" at bounding box center [111, 368] width 62 height 11
click at [114, 395] on div "77-10781-[GEOGRAPHIC_DATA]" at bounding box center [111, 397] width 62 height 11
click at [108, 311] on div "77-10077-TW" at bounding box center [111, 309] width 62 height 11
click at [111, 281] on div "77-10126-CN" at bounding box center [111, 279] width 62 height 11
click at [109, 219] on div "77-10175-CN" at bounding box center [111, 220] width 62 height 11
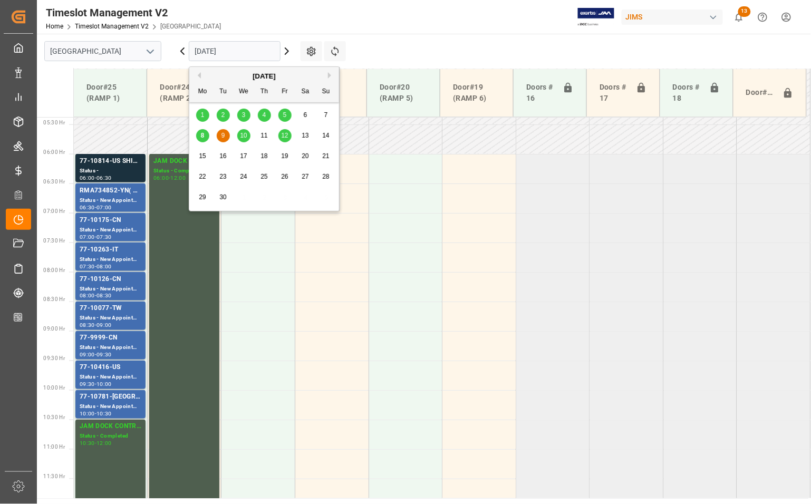
click at [234, 49] on input "09-09-2025" at bounding box center [235, 51] width 92 height 20
click at [246, 141] on div "10" at bounding box center [243, 136] width 13 height 13
